Goal: Task Accomplishment & Management: Use online tool/utility

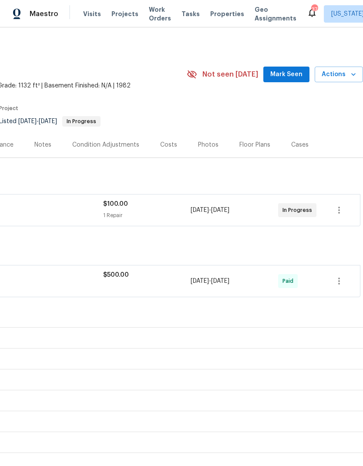
scroll to position [0, 129]
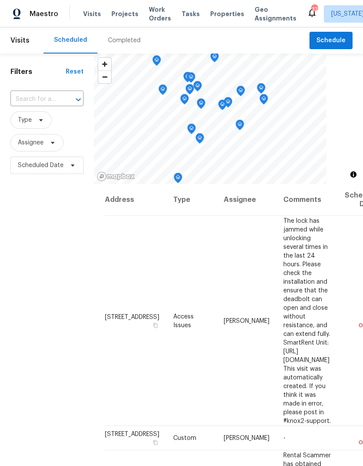
click at [122, 11] on span "Projects" at bounding box center [124, 14] width 27 height 9
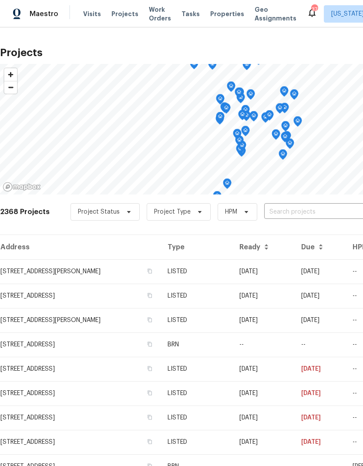
click at [116, 17] on span "Projects" at bounding box center [124, 14] width 27 height 9
click at [316, 212] on input "text" at bounding box center [314, 211] width 100 height 13
type input "kens"
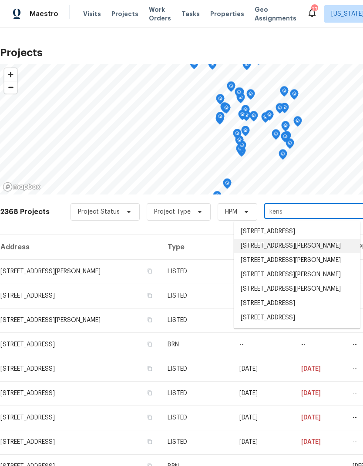
click at [299, 252] on li "[STREET_ADDRESS][PERSON_NAME]" at bounding box center [297, 246] width 127 height 14
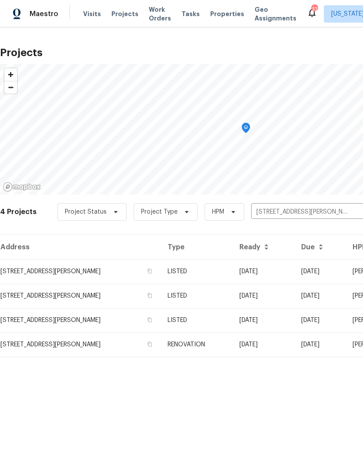
click at [34, 273] on td "[STREET_ADDRESS][PERSON_NAME]" at bounding box center [80, 271] width 161 height 24
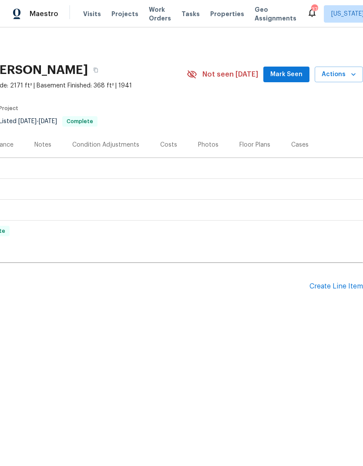
scroll to position [0, 129]
click at [326, 287] on div "Create Line Item" at bounding box center [336, 286] width 54 height 8
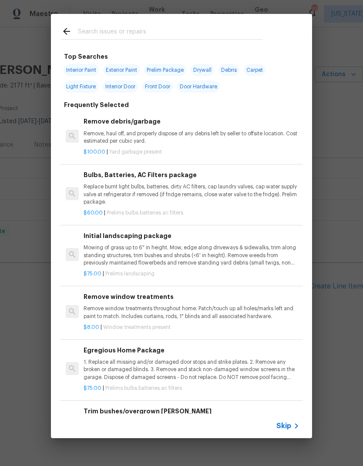
click at [128, 30] on input "text" at bounding box center [170, 32] width 185 height 13
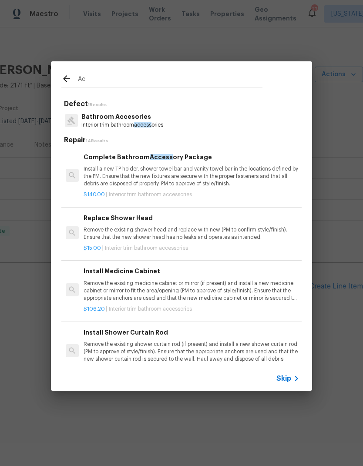
type input "A"
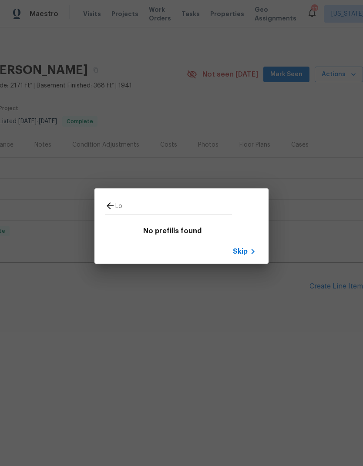
type input "L"
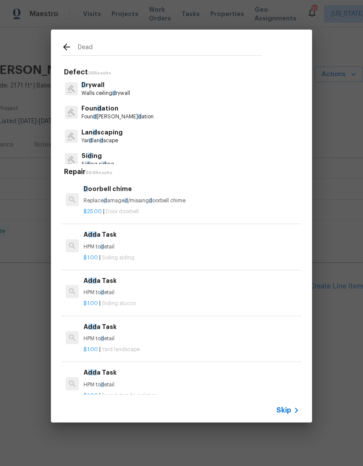
type input "Deadb"
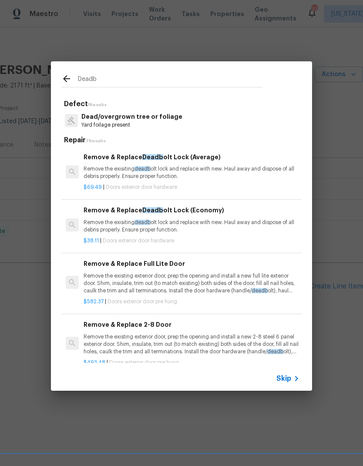
click at [158, 173] on p "Remove the exisiting deadb olt lock and replace with new. Haul away and dispose…" at bounding box center [192, 172] width 216 height 15
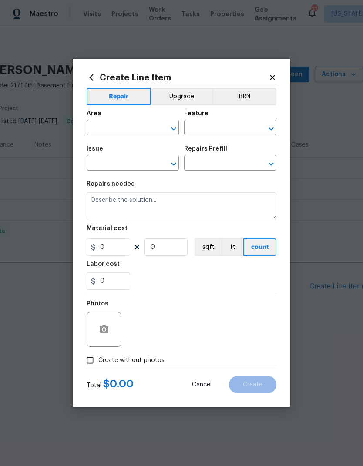
type input "Interior Door"
type input "Exterior Door Hardware"
type input "Remove & Replace Deadbolt Lock (Average) $69.49"
type textarea "Remove the exisiting deadbolt lock and replace with new. Haul away and dispose …"
type input "69.49"
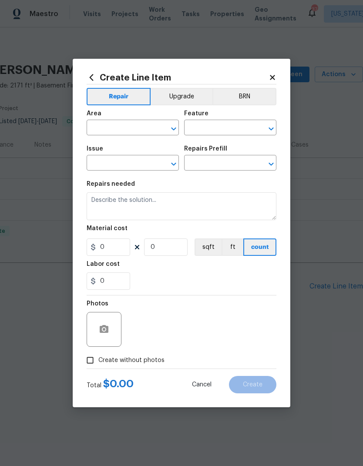
type input "1"
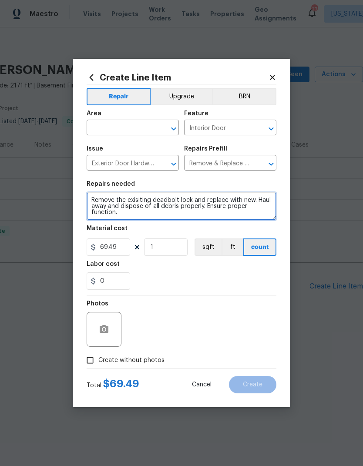
click at [156, 206] on textarea "Remove the exisiting deadbolt lock and replace with new. Haul away and dispose …" at bounding box center [182, 206] width 190 height 28
click at [156, 201] on textarea "Remove the exisiting deadbolt lock and replace with new. Haul away and dispose …" at bounding box center [182, 206] width 190 height 28
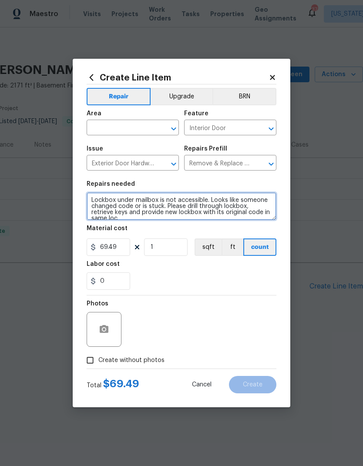
scroll to position [2, 0]
type textarea "Lockbox under mailbox is not accessible. Looks like someone changed code or is …"
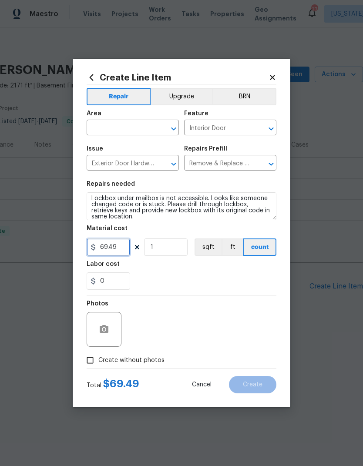
click at [109, 249] on input "69.49" at bounding box center [109, 246] width 44 height 17
click at [109, 248] on input "69.49" at bounding box center [109, 246] width 44 height 17
click at [106, 247] on input "69.49" at bounding box center [109, 246] width 44 height 17
click at [106, 246] on input "69.49" at bounding box center [109, 246] width 44 height 17
type input "115"
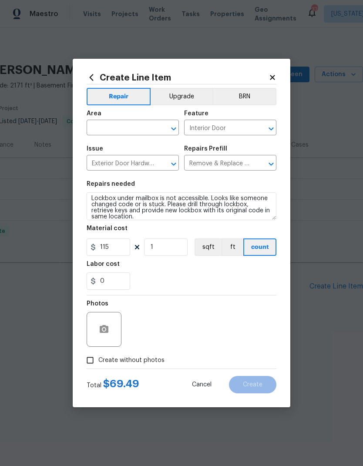
click at [220, 286] on div "0" at bounding box center [182, 280] width 190 height 17
click at [86, 359] on input "Create without photos" at bounding box center [90, 360] width 17 height 17
checkbox input "true"
click at [216, 329] on textarea at bounding box center [202, 329] width 148 height 35
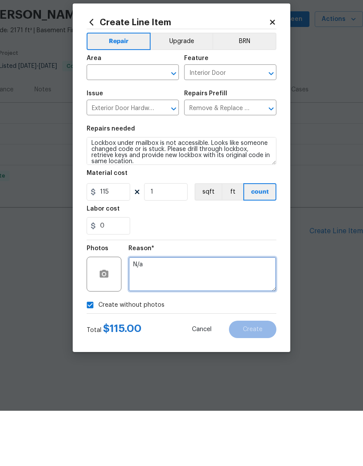
type textarea "N/a"
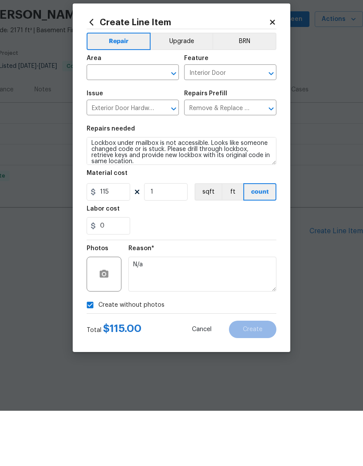
click at [114, 122] on input "text" at bounding box center [121, 128] width 68 height 13
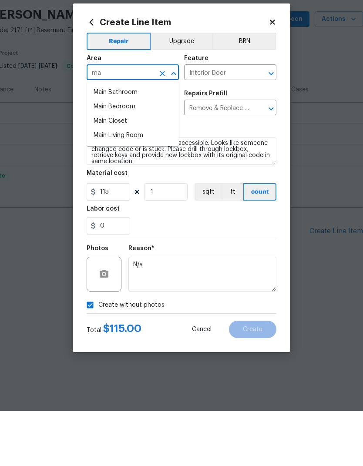
type input "m"
click at [144, 155] on li "Exterior Overall" at bounding box center [133, 162] width 92 height 14
type input "Exterior Overall"
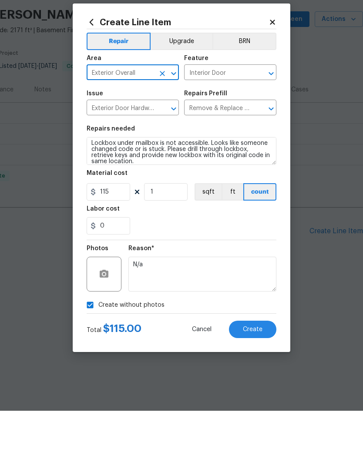
click at [220, 272] on div "0" at bounding box center [182, 280] width 190 height 17
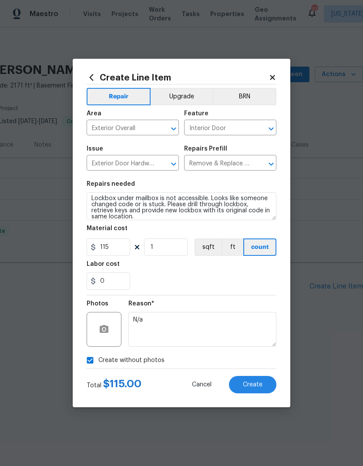
click at [255, 379] on button "Create" at bounding box center [252, 384] width 47 height 17
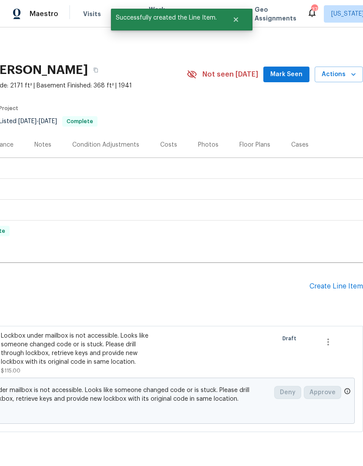
click at [338, 289] on div "Create Line Item" at bounding box center [336, 286] width 54 height 8
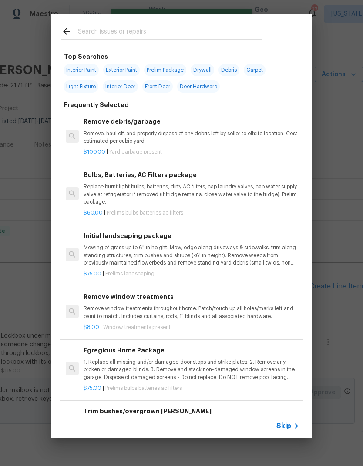
click at [169, 32] on input "text" at bounding box center [170, 32] width 185 height 13
type input "Mailbox"
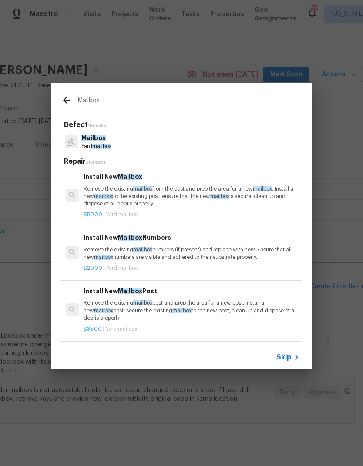
scroll to position [1, 0]
click at [152, 312] on p "Remove the existing mailbox post and prep the area for a new post. Install a ne…" at bounding box center [192, 310] width 216 height 22
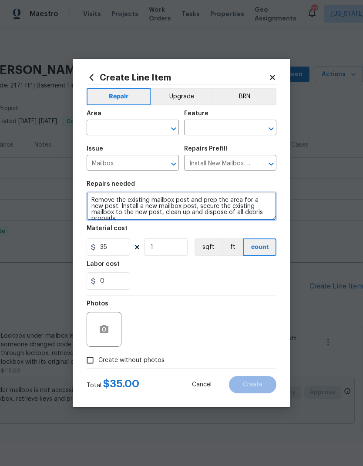
click at [157, 209] on textarea "Remove the existing mailbox post and prep the area for a new post. Install a ne…" at bounding box center [182, 206] width 190 height 28
click at [156, 209] on textarea "Remove the existing mailbox post and prep the area for a new post. Install a ne…" at bounding box center [182, 206] width 190 height 28
type textarea "Mailbox is not secured to post, it has too much give and cannot open panel to r…"
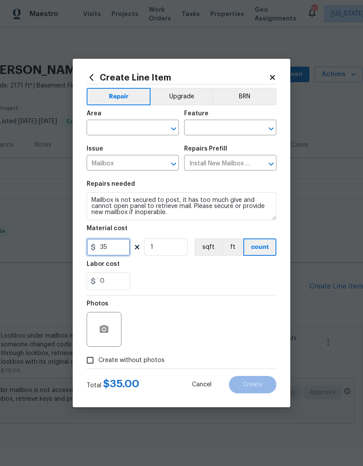
click at [97, 245] on input "35" at bounding box center [109, 246] width 44 height 17
click at [102, 252] on input "35" at bounding box center [109, 246] width 44 height 17
type input "75"
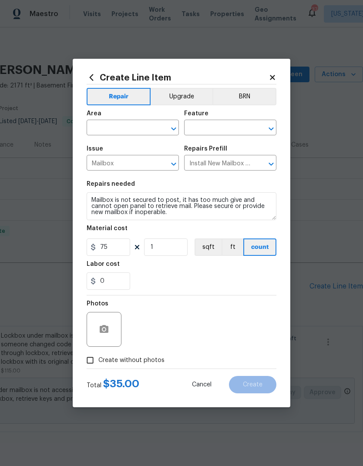
click at [113, 126] on input "text" at bounding box center [121, 128] width 68 height 13
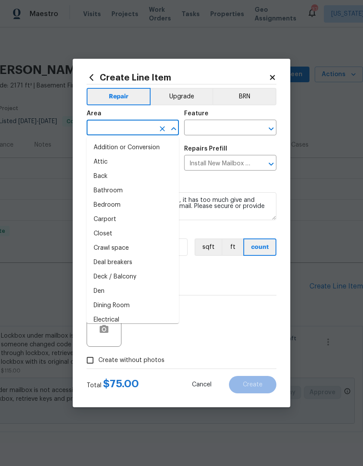
type input "e"
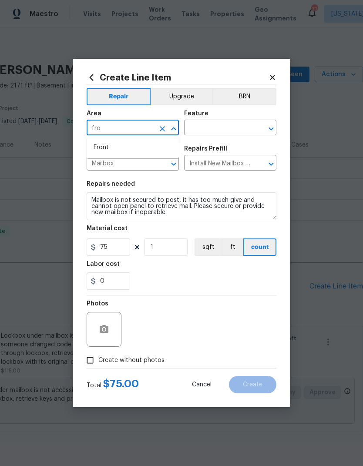
click at [118, 144] on li "Front" at bounding box center [133, 148] width 92 height 14
type input "Front"
click at [222, 130] on input "text" at bounding box center [218, 128] width 68 height 13
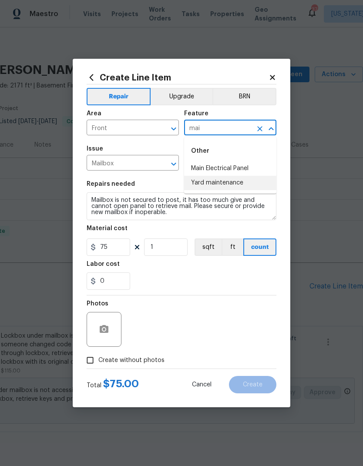
click at [228, 182] on li "Yard maintenance" at bounding box center [230, 183] width 92 height 14
type input "Yard maintenance"
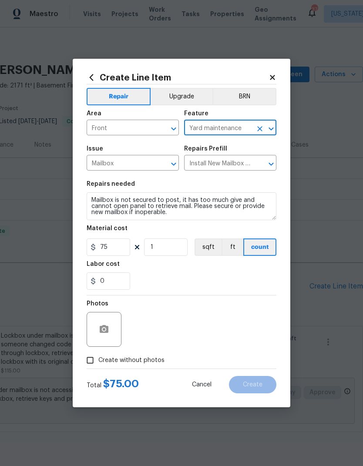
click at [201, 286] on div "0" at bounding box center [182, 280] width 190 height 17
click at [88, 367] on input "Create without photos" at bounding box center [90, 360] width 17 height 17
checkbox input "true"
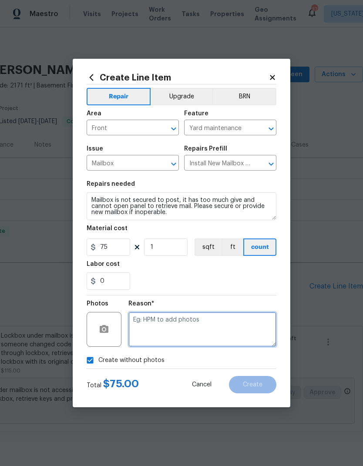
click at [226, 319] on textarea at bounding box center [202, 329] width 148 height 35
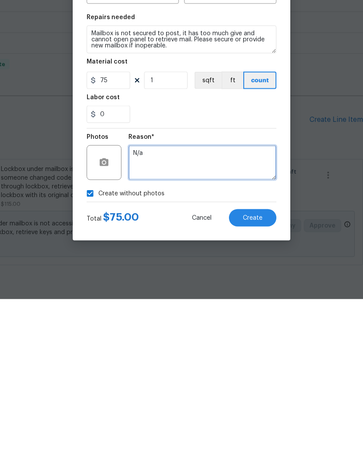
type textarea "N/a"
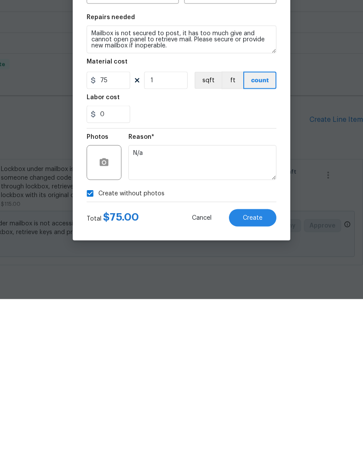
click at [254, 376] on button "Create" at bounding box center [252, 384] width 47 height 17
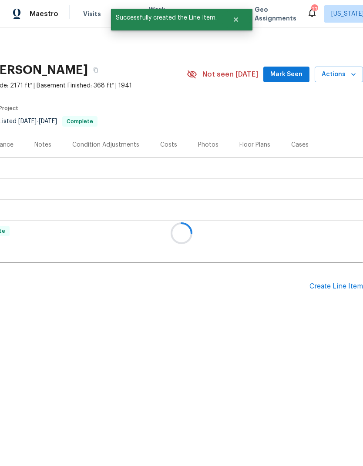
scroll to position [0, 0]
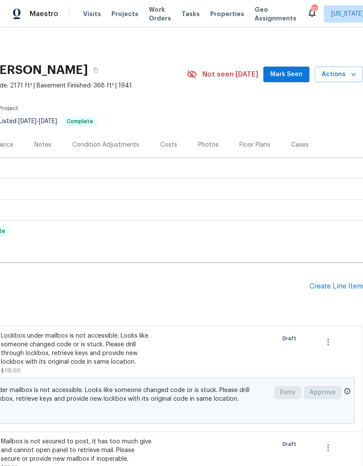
click at [335, 285] on div "Create Line Item" at bounding box center [336, 286] width 54 height 8
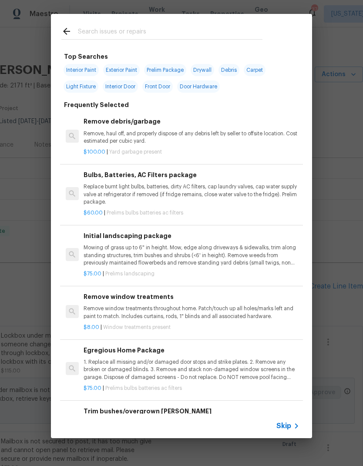
click at [136, 31] on input "text" at bounding box center [170, 32] width 185 height 13
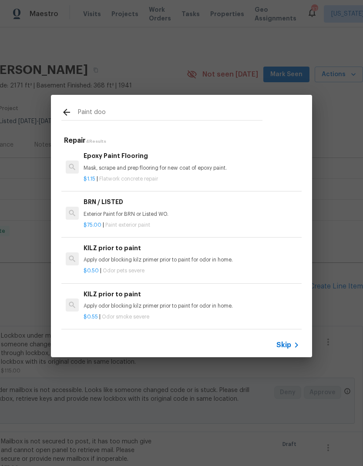
scroll to position [1, 0]
type input "P"
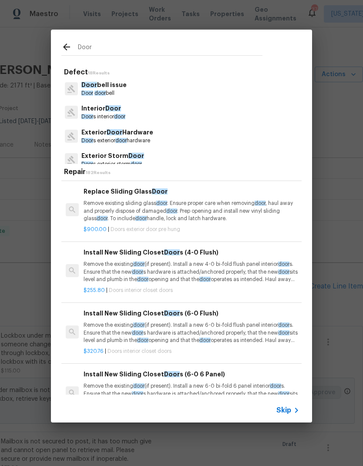
scroll to position [2043, 0]
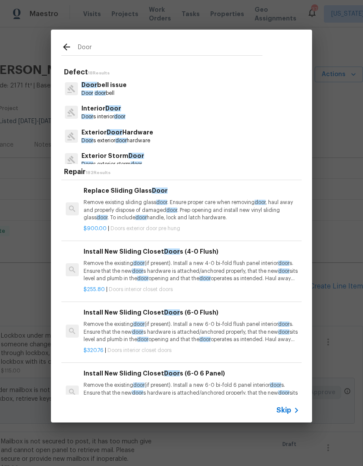
click at [93, 50] on input "Door" at bounding box center [170, 48] width 185 height 13
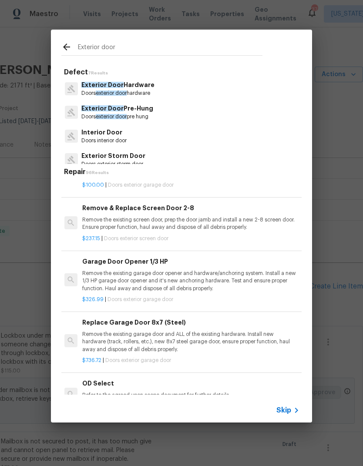
scroll to position [2843, 1]
click at [107, 48] on input "Exterior door" at bounding box center [170, 48] width 185 height 13
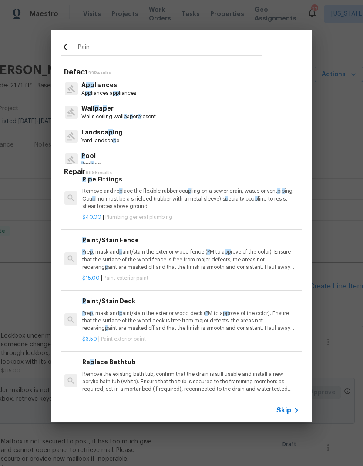
type input "Paint"
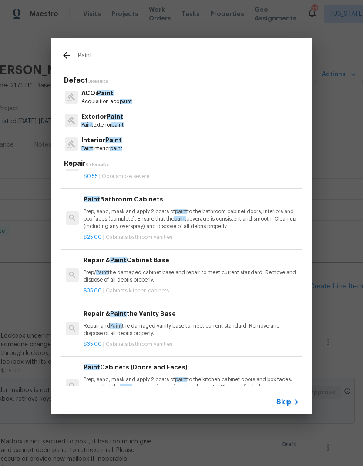
scroll to position [0, 0]
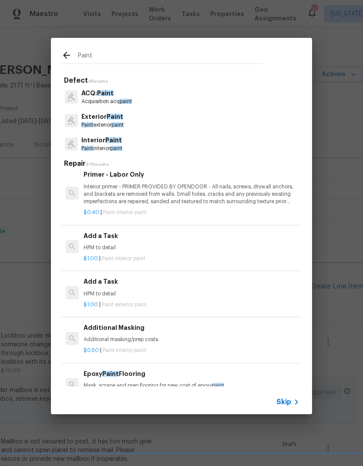
click at [134, 290] on p "HPM to detail" at bounding box center [192, 293] width 216 height 7
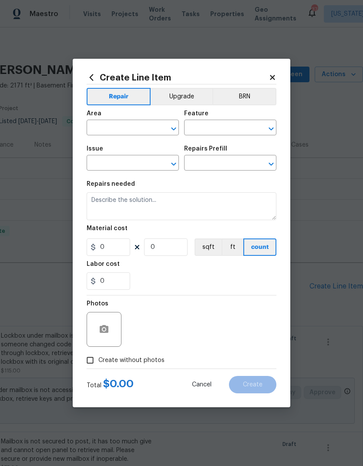
type input "Overall Paint"
type input "Exterior Paint"
type textarea "HPM to detail"
type input "1"
type input "Add a Task $1.00"
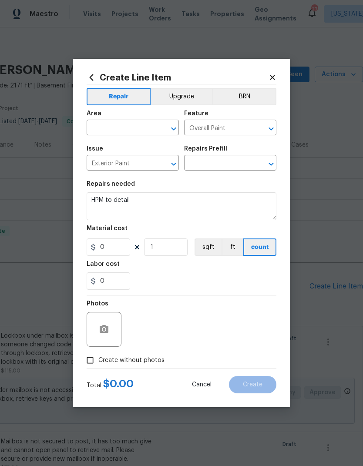
type input "1"
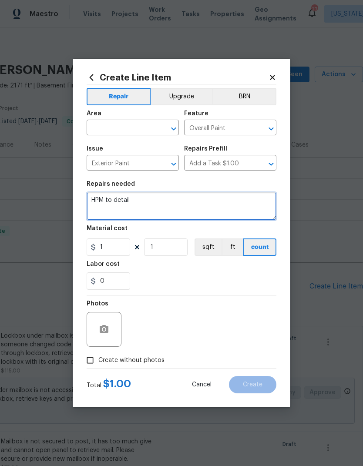
click at [114, 197] on textarea "HPM to detail" at bounding box center [182, 206] width 190 height 28
click at [107, 208] on textarea "HPM to detail" at bounding box center [182, 206] width 190 height 28
type textarea "W"
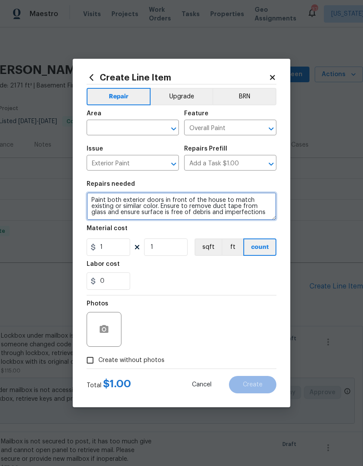
type textarea "Paint both exterior doors in front of the house to match existing or similar co…"
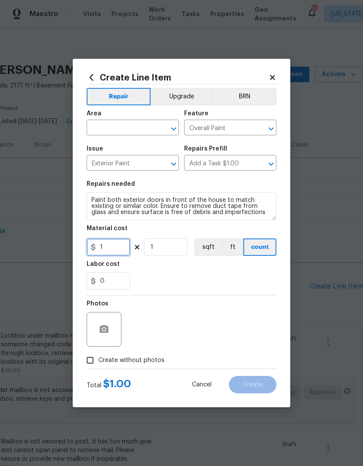
click at [112, 250] on input "1" at bounding box center [109, 246] width 44 height 17
type input "0"
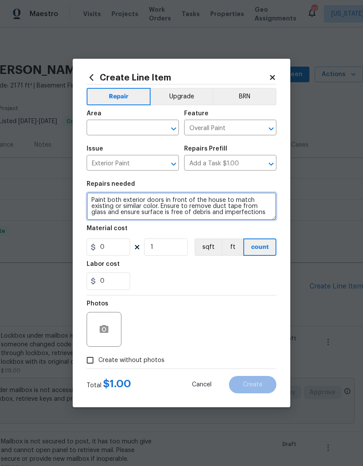
click at [110, 201] on textarea "Paint both exterior doors in front of the house to match existing or similar co…" at bounding box center [182, 206] width 190 height 28
type textarea "Paint exterior side of both exterior doors in front of the house to match exist…"
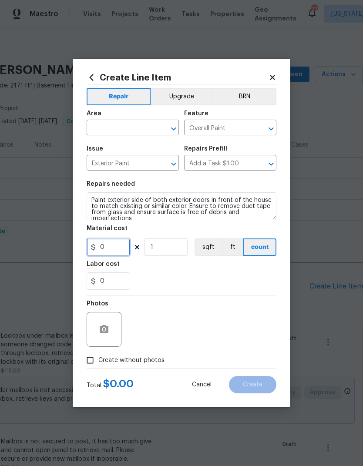
click at [105, 248] on input "0" at bounding box center [109, 246] width 44 height 17
click at [104, 249] on input "0" at bounding box center [109, 246] width 44 height 17
type input "250"
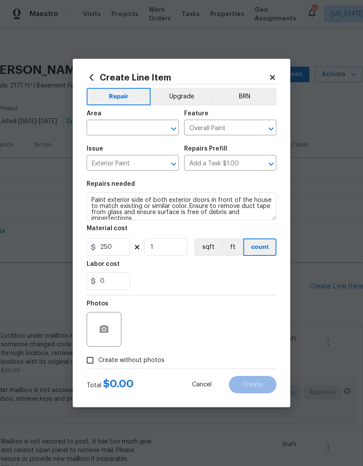
click at [206, 283] on div "0" at bounding box center [182, 280] width 190 height 17
click at [99, 128] on input "text" at bounding box center [121, 128] width 68 height 13
click at [118, 154] on li "Front" at bounding box center [133, 148] width 92 height 14
type input "Front"
click at [192, 282] on div "0" at bounding box center [182, 280] width 190 height 17
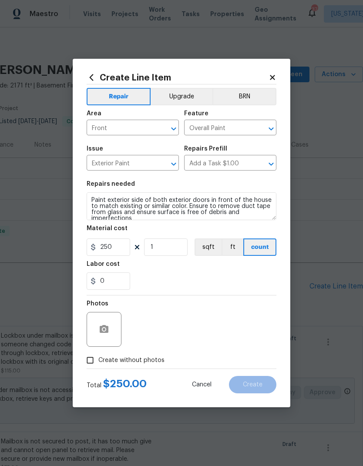
click at [87, 366] on input "Create without photos" at bounding box center [90, 360] width 17 height 17
checkbox input "true"
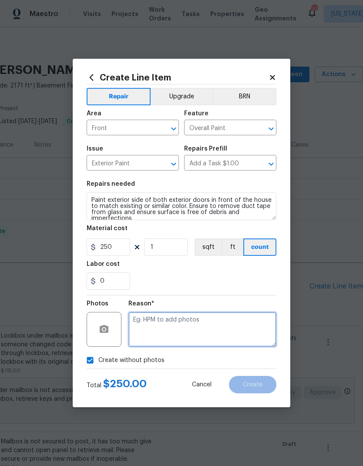
click at [225, 323] on textarea at bounding box center [202, 329] width 148 height 35
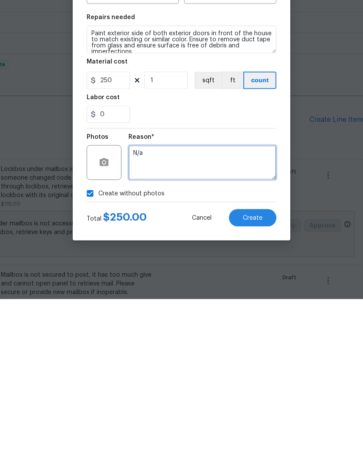
type textarea "N/a"
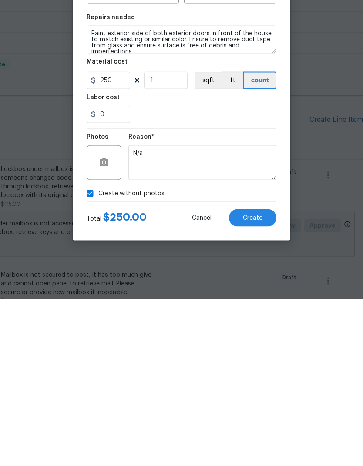
click at [255, 376] on button "Create" at bounding box center [252, 384] width 47 height 17
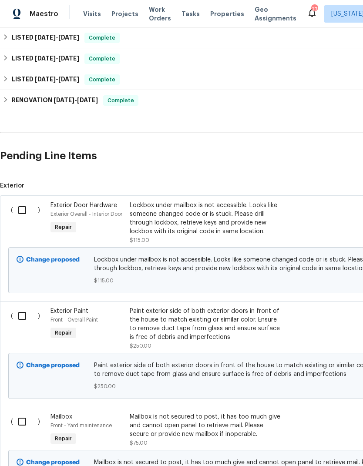
scroll to position [131, 0]
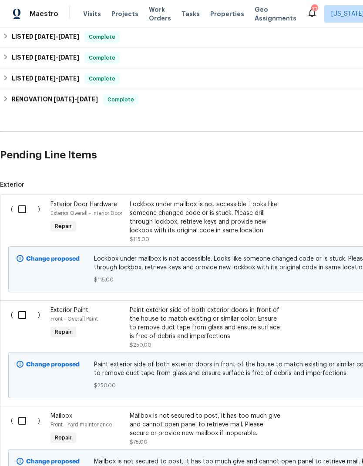
click at [25, 209] on input "checkbox" at bounding box center [25, 209] width 25 height 18
checkbox input "true"
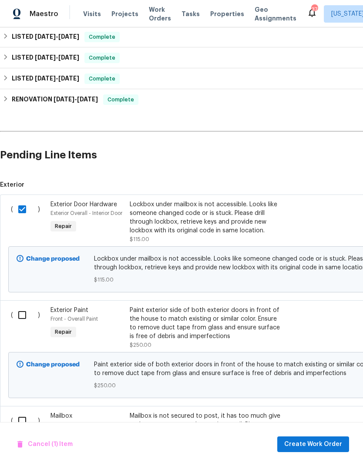
click at [30, 315] on input "checkbox" at bounding box center [25, 315] width 25 height 18
checkbox input "true"
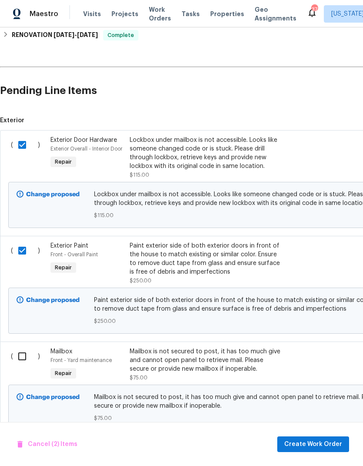
scroll to position [195, 0]
click at [27, 361] on input "checkbox" at bounding box center [25, 357] width 25 height 18
checkbox input "true"
click at [332, 445] on span "Create Work Order" at bounding box center [313, 444] width 58 height 11
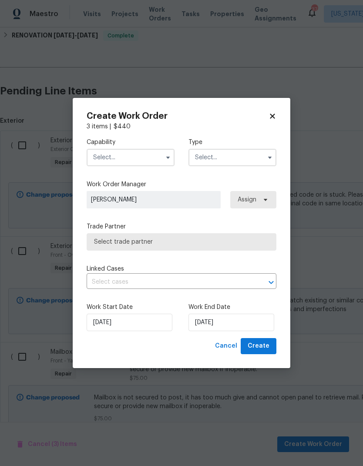
checkbox input "false"
click at [150, 158] on input "text" at bounding box center [131, 157] width 88 height 17
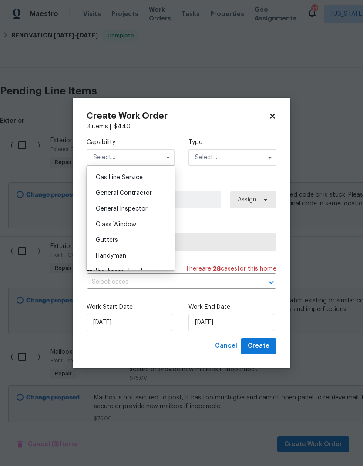
scroll to position [400, 0]
click at [141, 194] on span "General Contractor" at bounding box center [124, 192] width 56 height 6
type input "General Contractor"
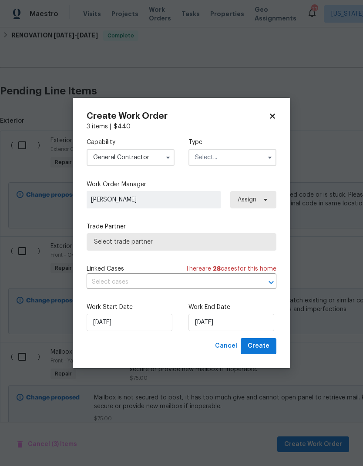
click at [248, 158] on input "text" at bounding box center [232, 157] width 88 height 17
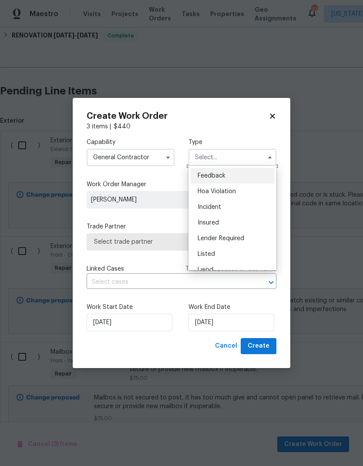
scroll to position [0, 0]
click at [212, 256] on span "Listed" at bounding box center [206, 254] width 17 height 6
type input "Listed"
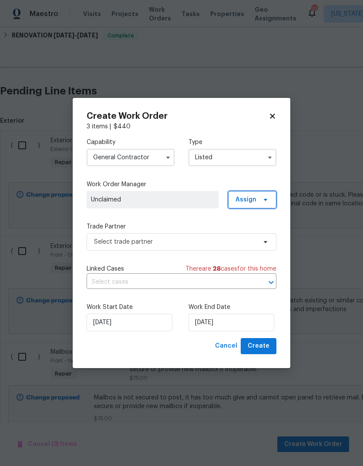
click at [255, 199] on span "Assign" at bounding box center [245, 199] width 21 height 9
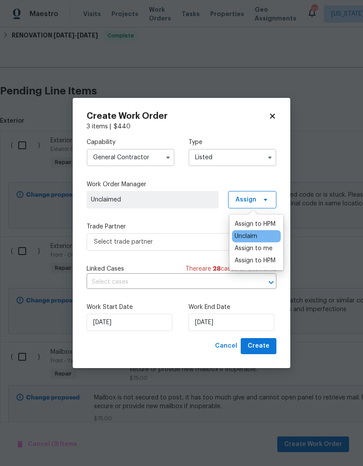
click at [262, 248] on div "Assign to me" at bounding box center [254, 248] width 38 height 9
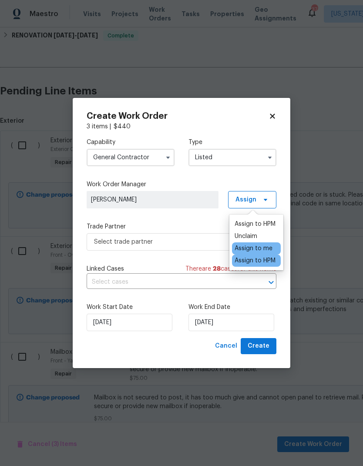
click at [201, 221] on div "Capability General [DEMOGRAPHIC_DATA] Type Listed Work Order Manager [PERSON_NA…" at bounding box center [182, 234] width 190 height 207
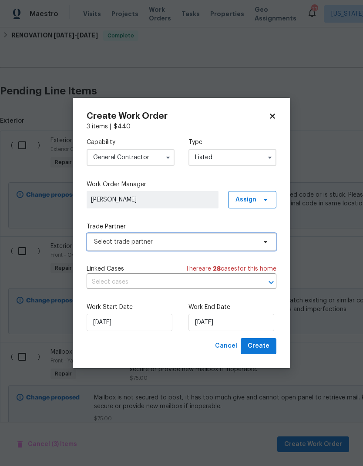
click at [216, 243] on span "Select trade partner" at bounding box center [175, 242] width 162 height 9
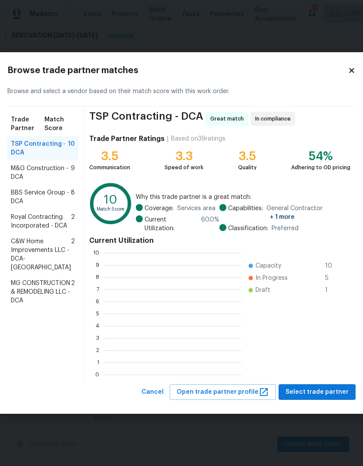
scroll to position [1, 1]
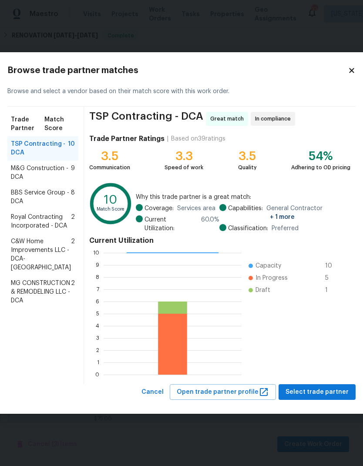
click at [30, 206] on span "BBS Service Group - DCA" at bounding box center [41, 196] width 60 height 17
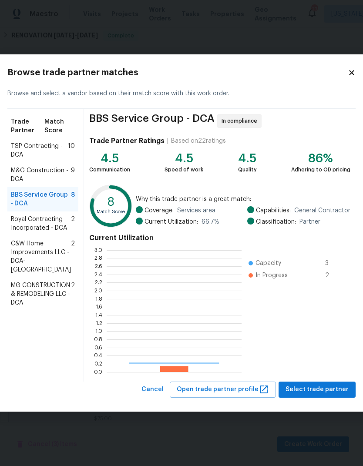
scroll to position [122, 135]
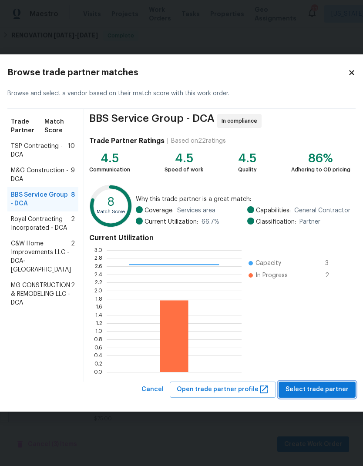
click at [317, 390] on span "Select trade partner" at bounding box center [316, 389] width 63 height 11
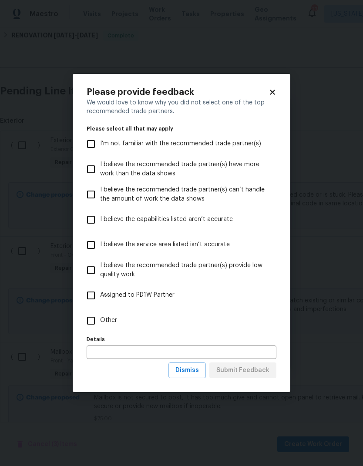
click at [96, 323] on input "Other" at bounding box center [91, 321] width 18 height 18
checkbox input "true"
click at [165, 358] on input "text" at bounding box center [182, 352] width 190 height 13
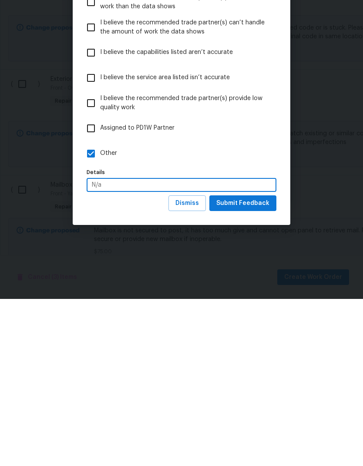
type input "N/a"
click at [247, 365] on span "Submit Feedback" at bounding box center [242, 370] width 53 height 11
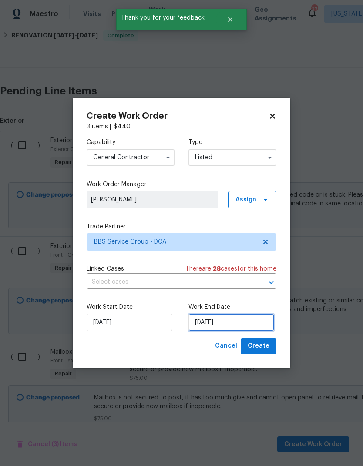
click at [230, 328] on input "[DATE]" at bounding box center [231, 322] width 86 height 17
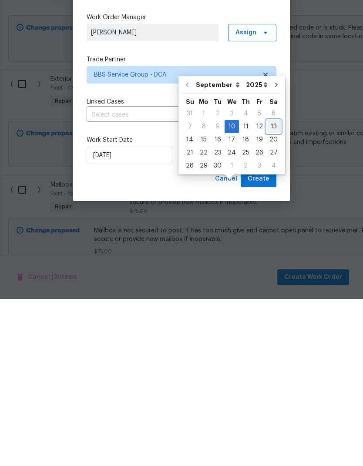
click at [270, 288] on div "13" at bounding box center [273, 294] width 14 height 12
type input "[DATE]"
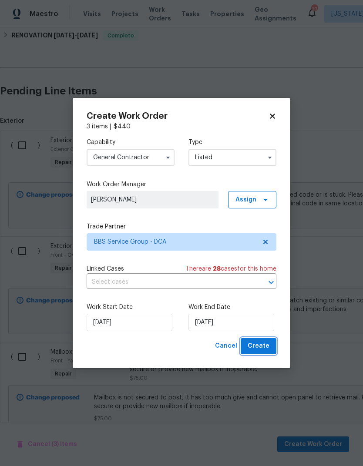
click at [261, 345] on span "Create" at bounding box center [259, 346] width 22 height 11
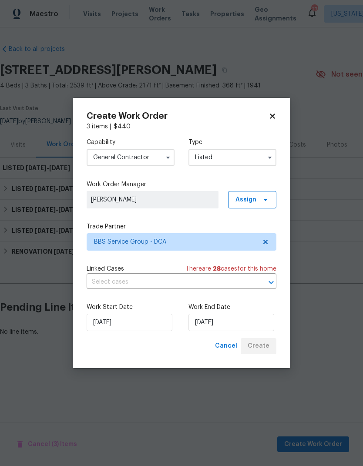
scroll to position [0, 0]
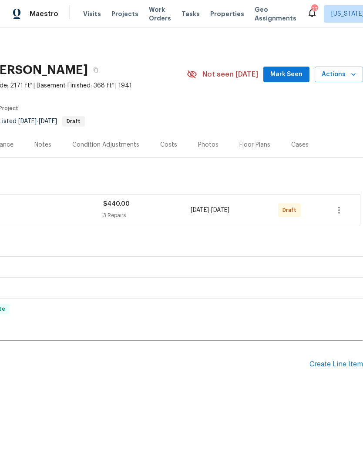
scroll to position [0, 129]
click at [338, 209] on icon "button" at bounding box center [339, 210] width 10 height 10
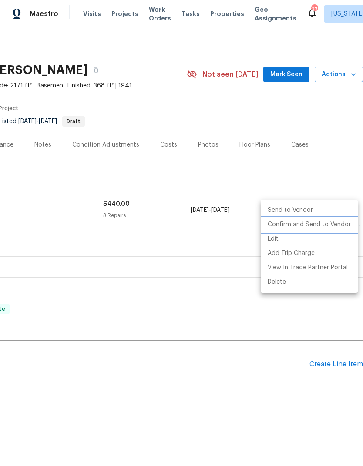
click at [312, 228] on li "Confirm and Send to Vendor" at bounding box center [309, 225] width 97 height 14
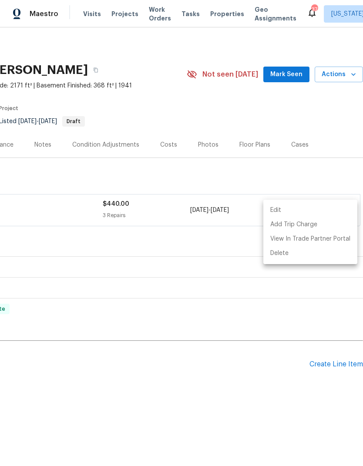
click at [306, 426] on div at bounding box center [181, 233] width 363 height 466
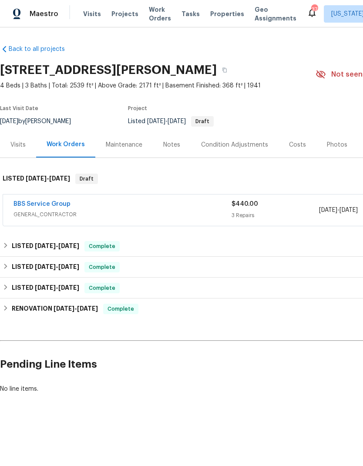
scroll to position [0, 0]
